Goal: Task Accomplishment & Management: Manage account settings

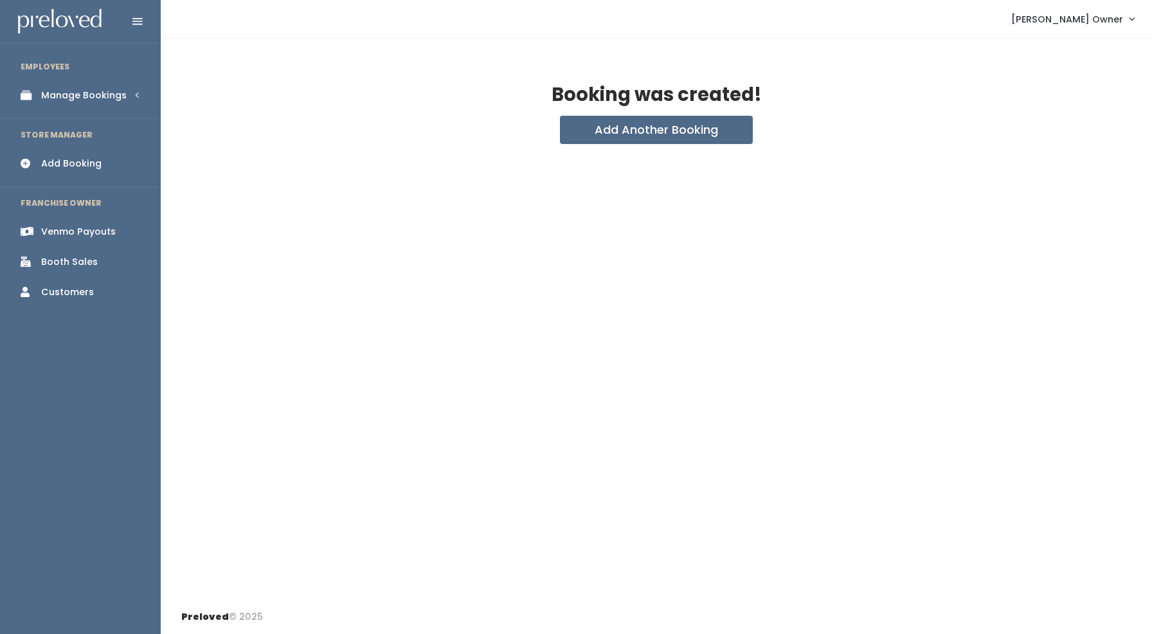
click at [59, 101] on div "Manage Bookings" at bounding box center [83, 95] width 85 height 13
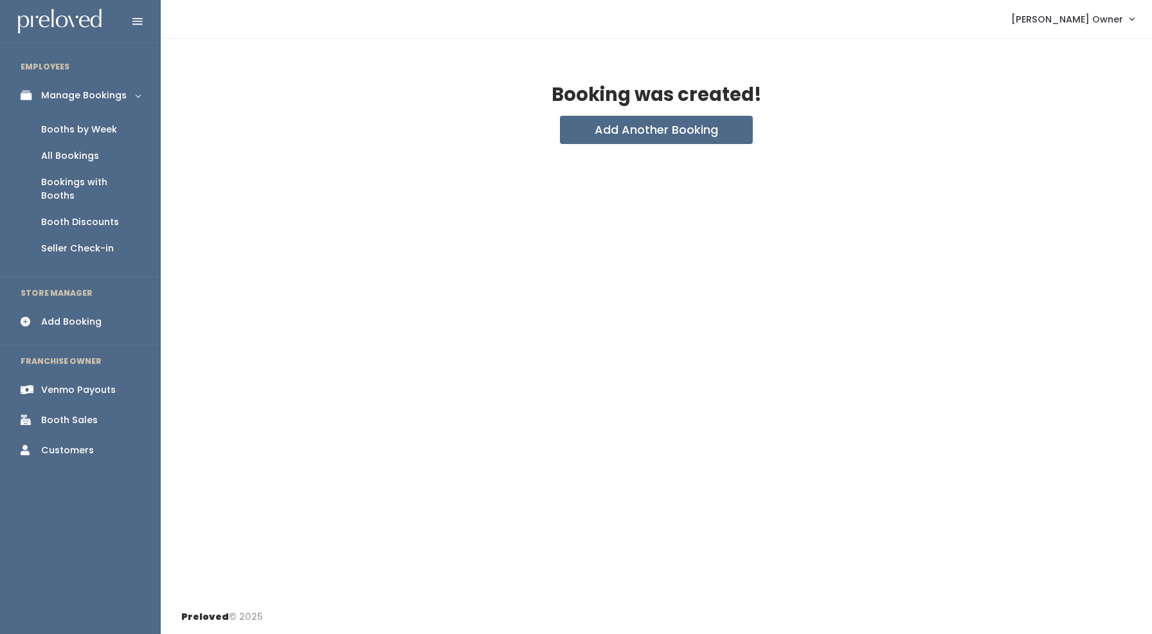
click at [89, 127] on div "Booths by Week" at bounding box center [79, 129] width 76 height 13
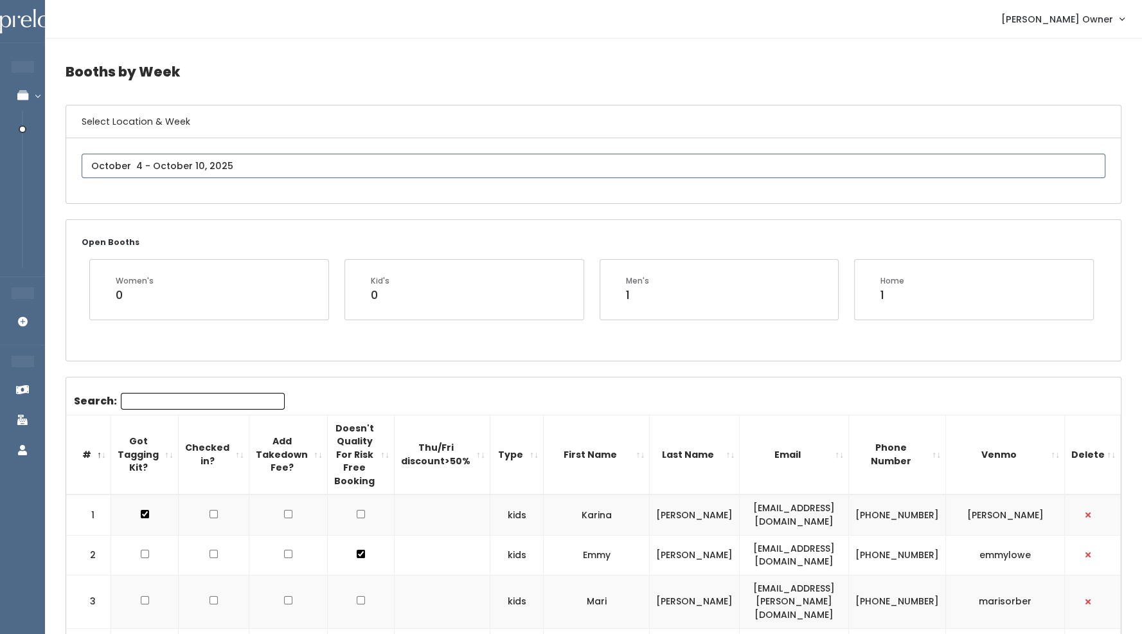
click at [163, 163] on input "text" at bounding box center [594, 166] width 1024 height 24
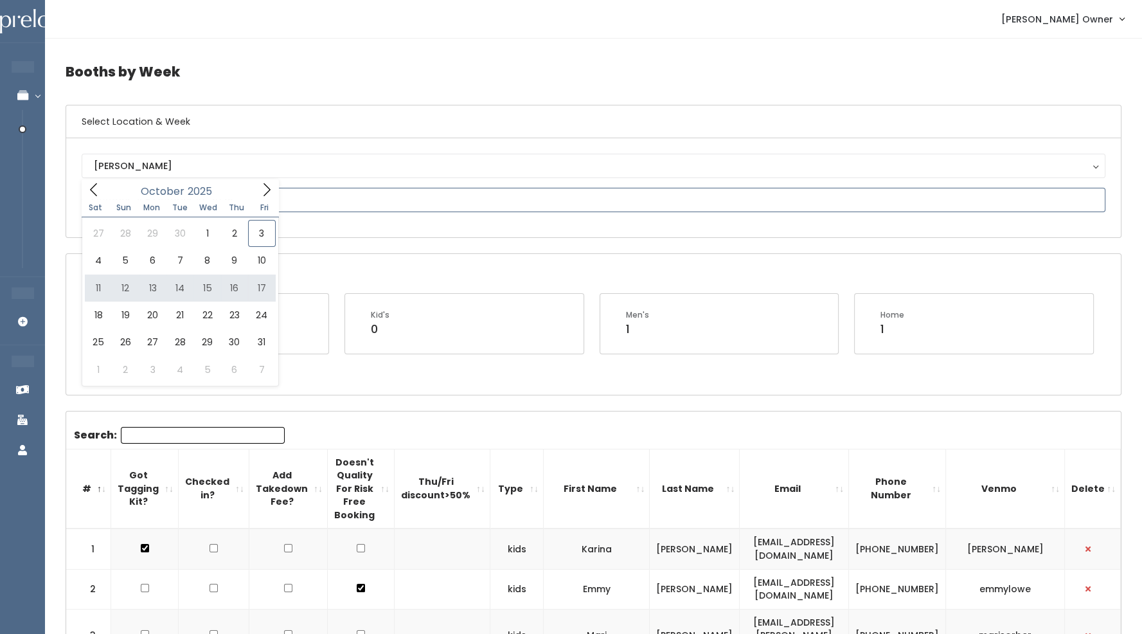
type input "October 11 to October 17"
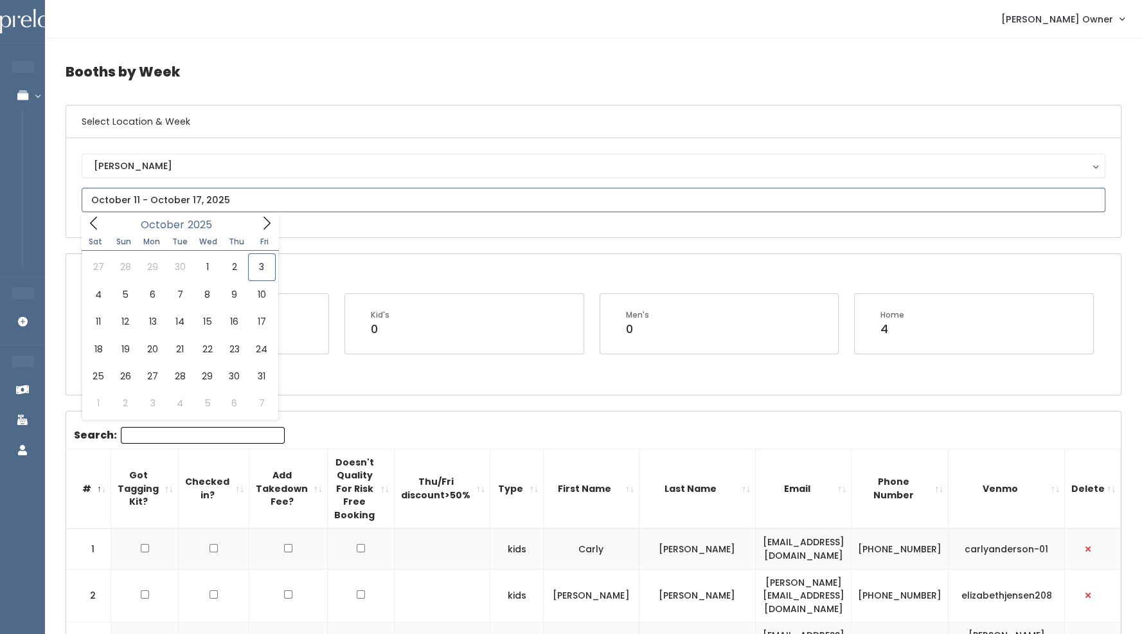
click at [183, 203] on input "text" at bounding box center [594, 200] width 1024 height 24
click at [274, 221] on span at bounding box center [267, 223] width 24 height 20
click at [90, 226] on icon at bounding box center [94, 223] width 14 height 14
type input "October 18 to October 24"
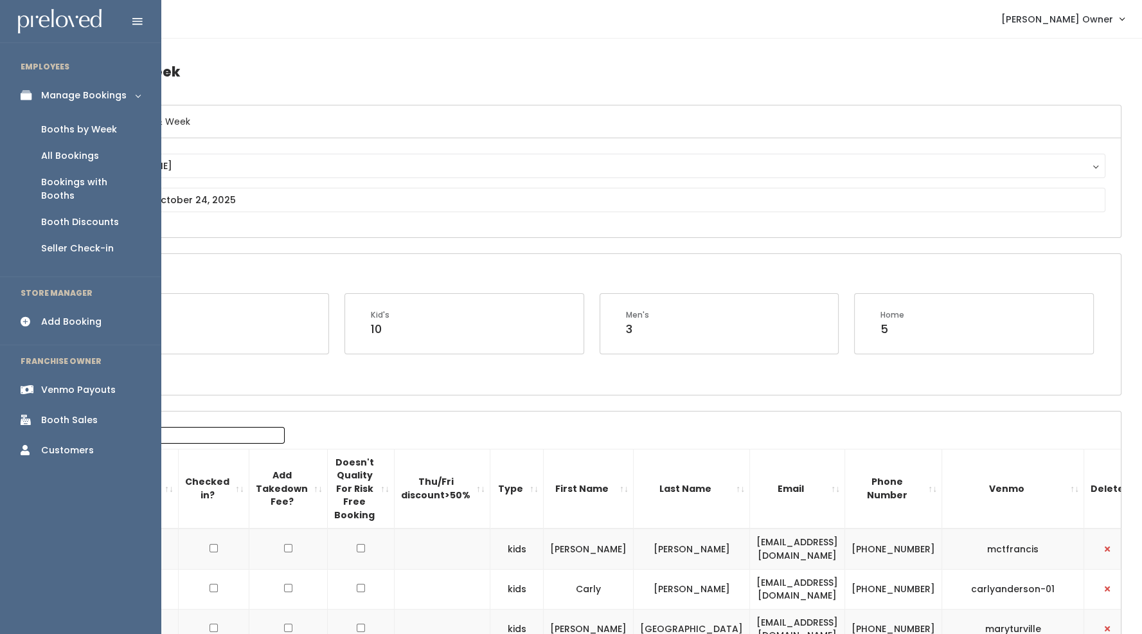
click at [75, 177] on div "Bookings with Booths" at bounding box center [90, 188] width 99 height 27
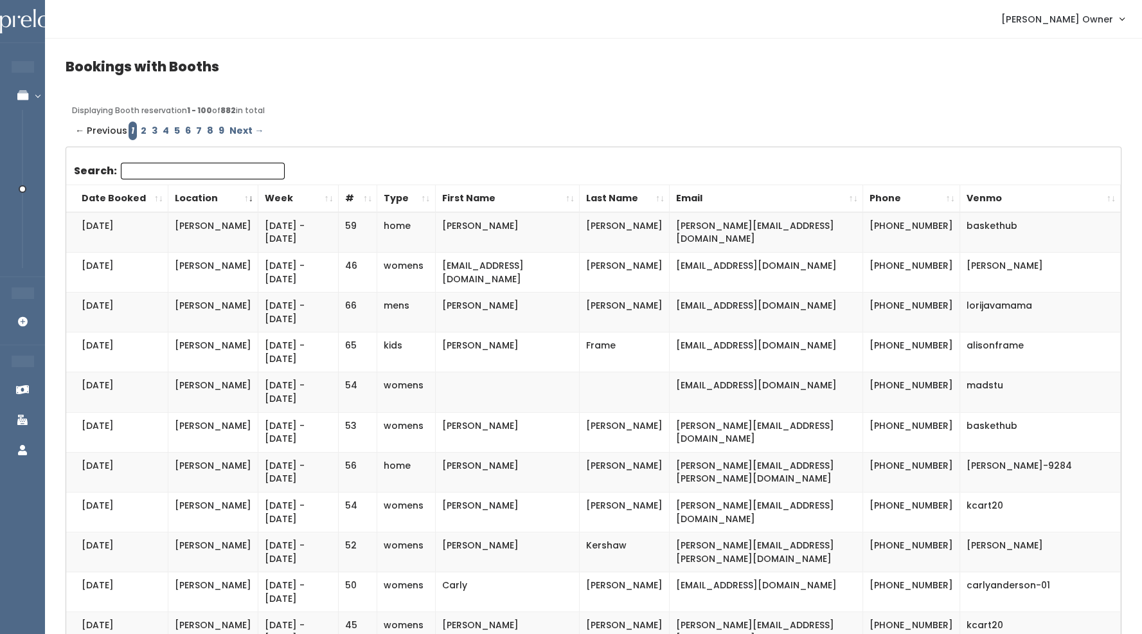
click at [138, 132] on link "2" at bounding box center [143, 130] width 11 height 19
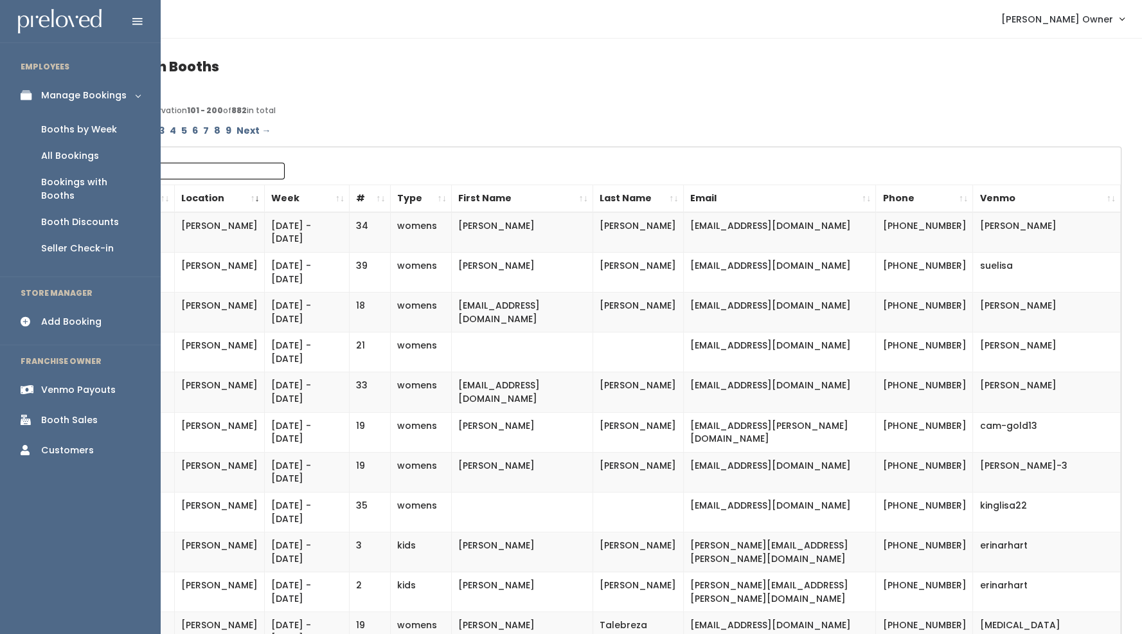
click at [64, 127] on div "Booths by Week" at bounding box center [79, 129] width 76 height 13
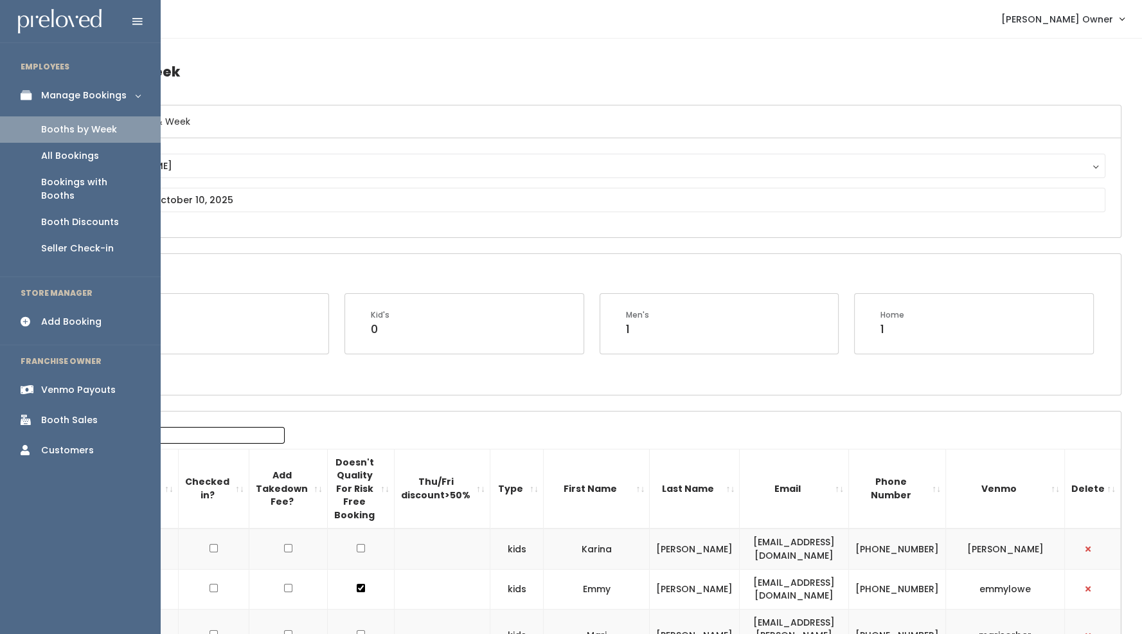
click at [71, 160] on div "All Bookings" at bounding box center [70, 155] width 58 height 13
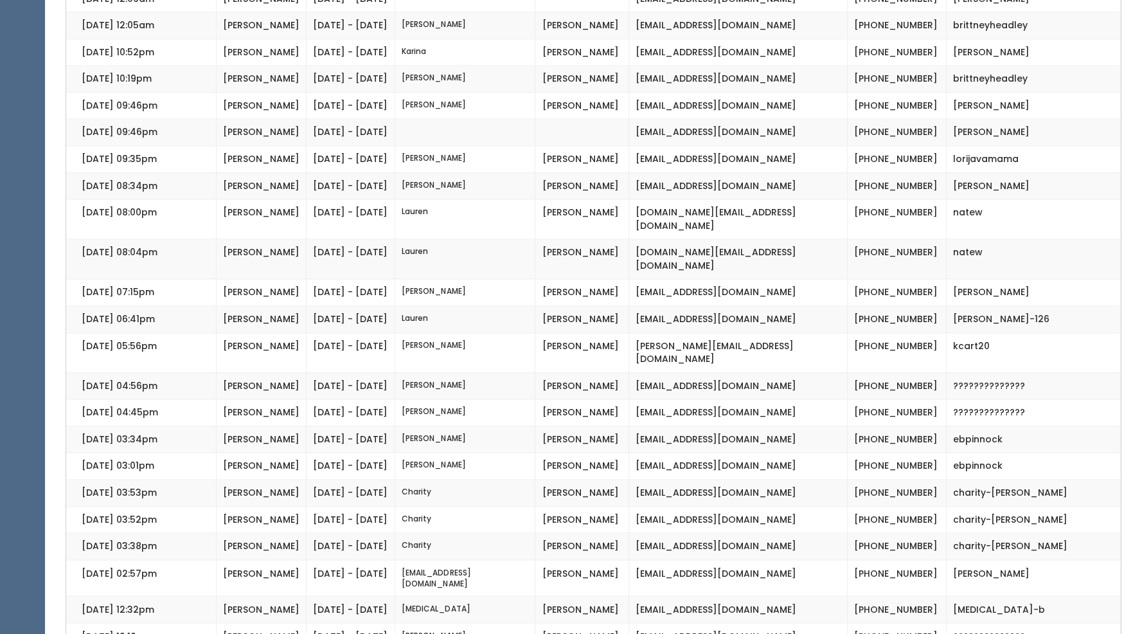
scroll to position [2328, 0]
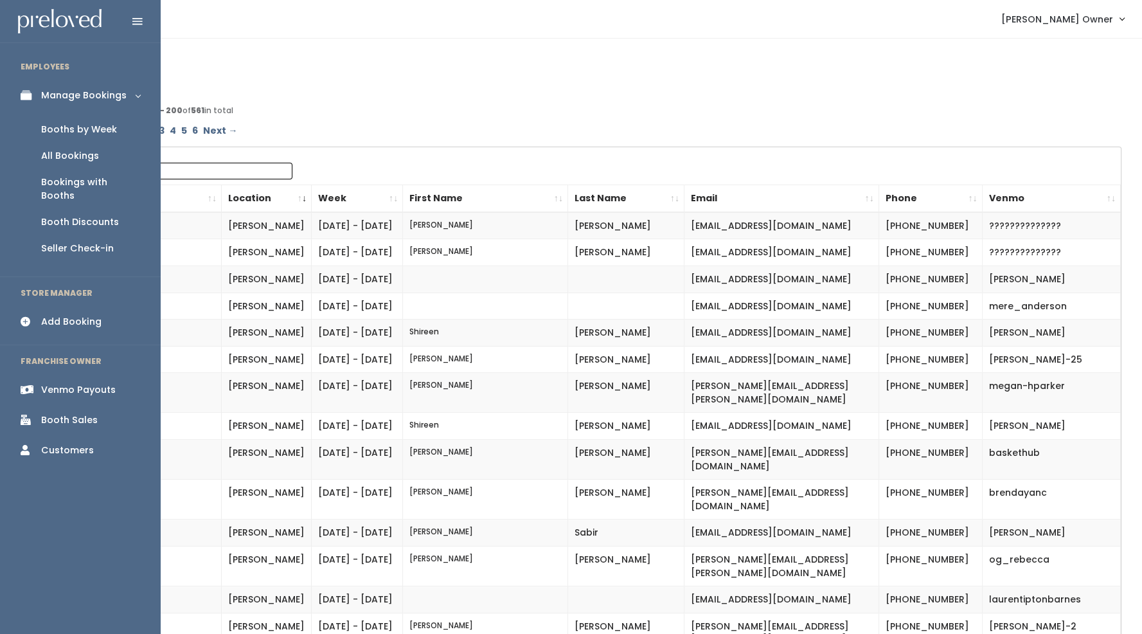
click at [58, 135] on div "Booths by Week" at bounding box center [79, 129] width 76 height 13
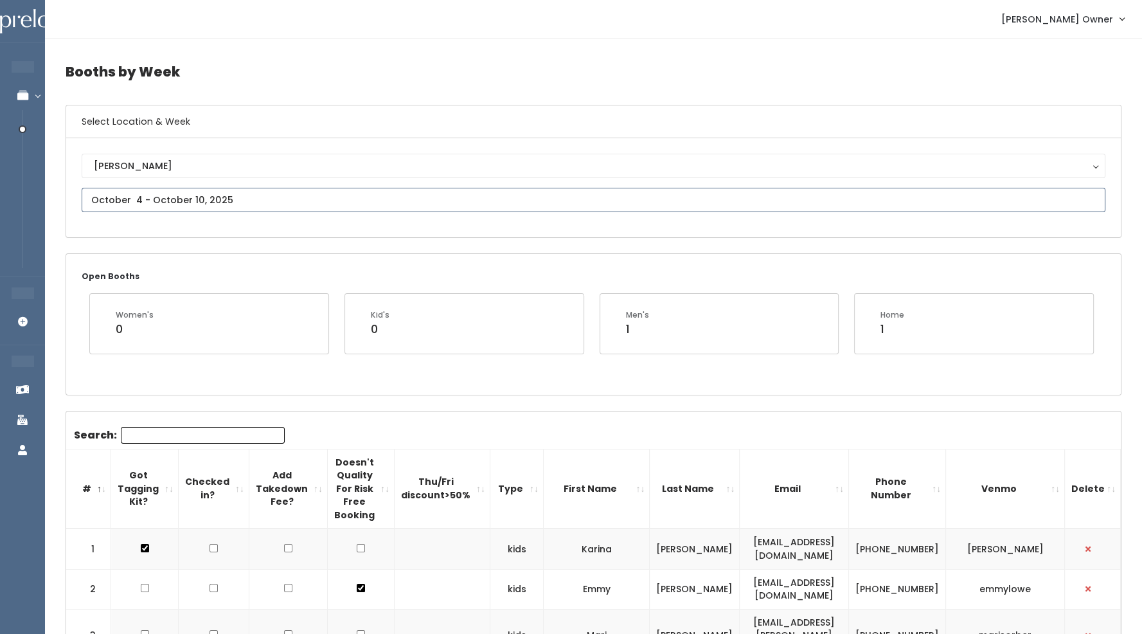
click at [183, 188] on input "text" at bounding box center [594, 200] width 1024 height 24
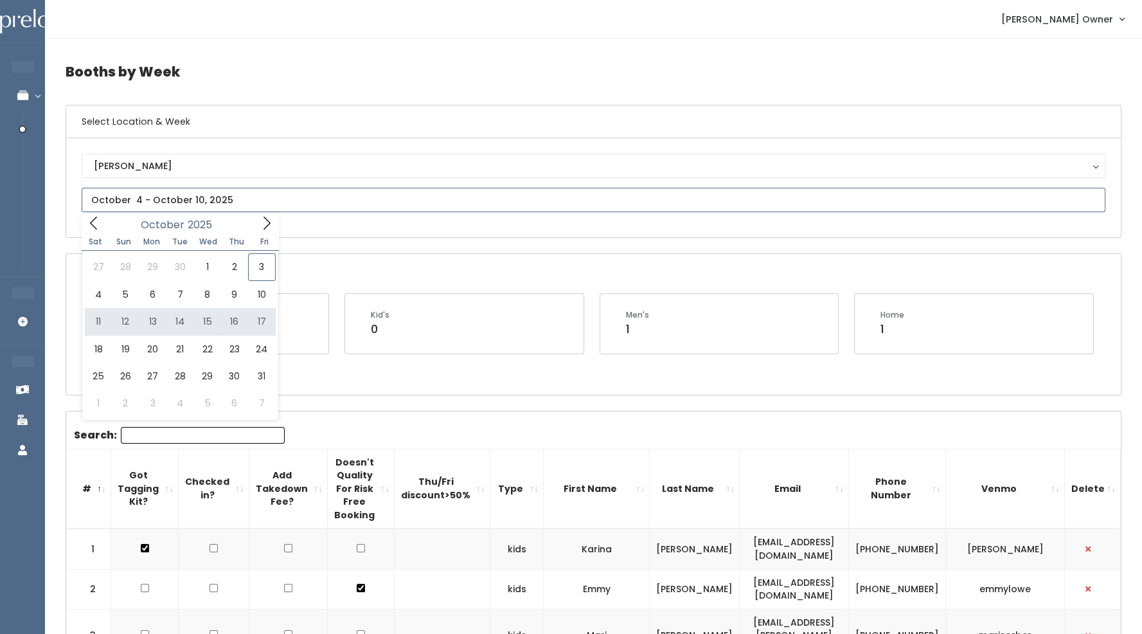
type input "October 11 to October 17"
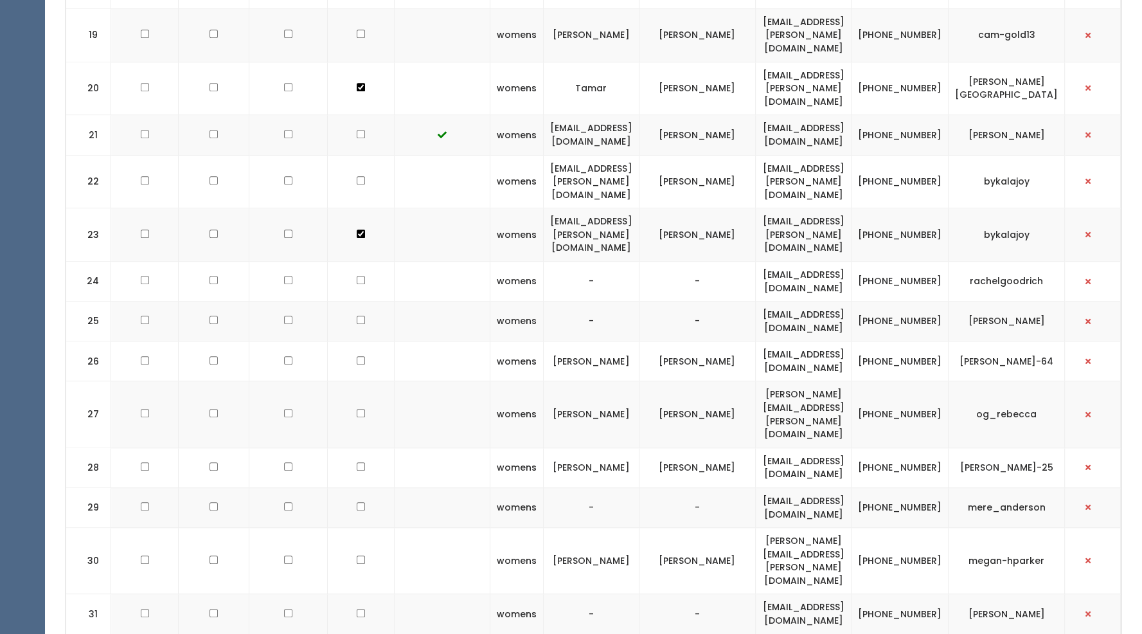
scroll to position [1345, 0]
